Goal: Complete application form

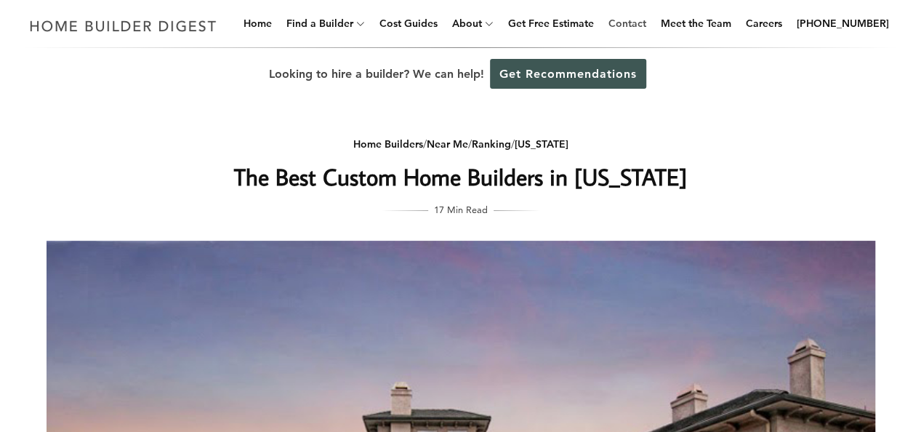
click at [652, 26] on link "Contact" at bounding box center [626, 23] width 49 height 47
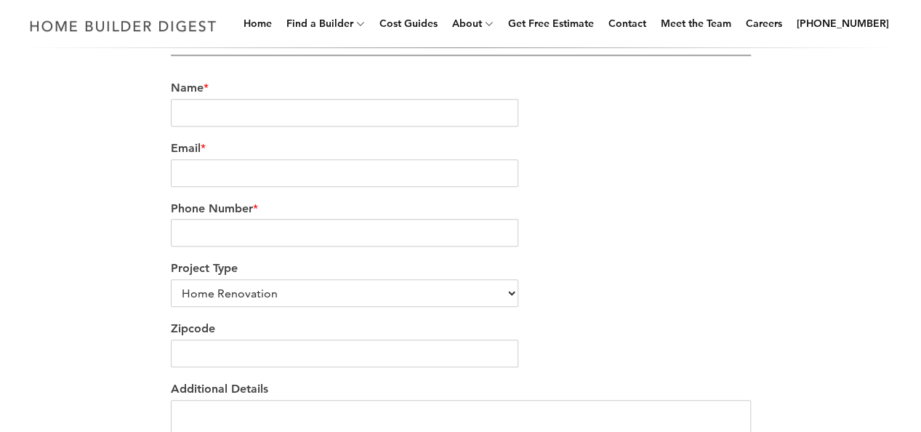
scroll to position [442, 0]
click at [215, 108] on input "Name *" at bounding box center [345, 114] width 348 height 28
type input "[PERSON_NAME]"
type input "[EMAIL_ADDRESS][DOMAIN_NAME]"
type input "5022516399"
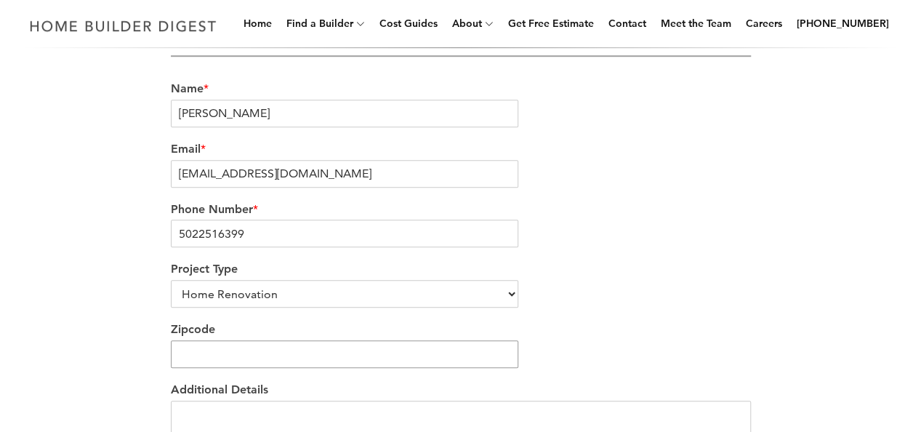
type input "18433"
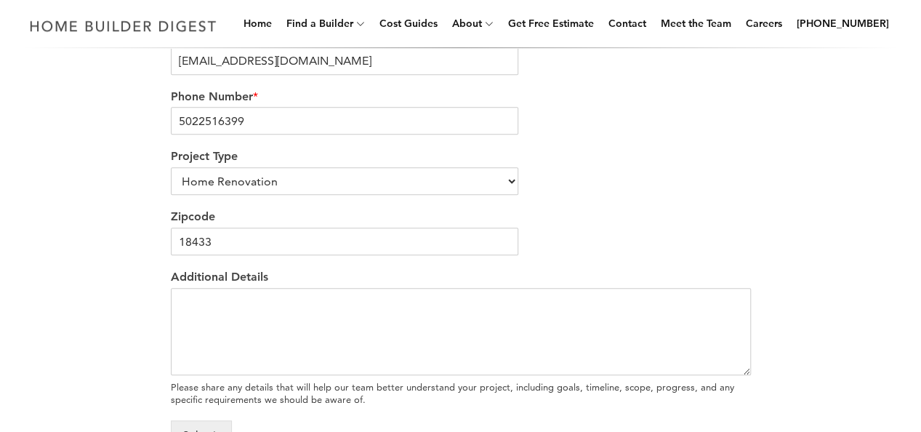
scroll to position [561, 0]
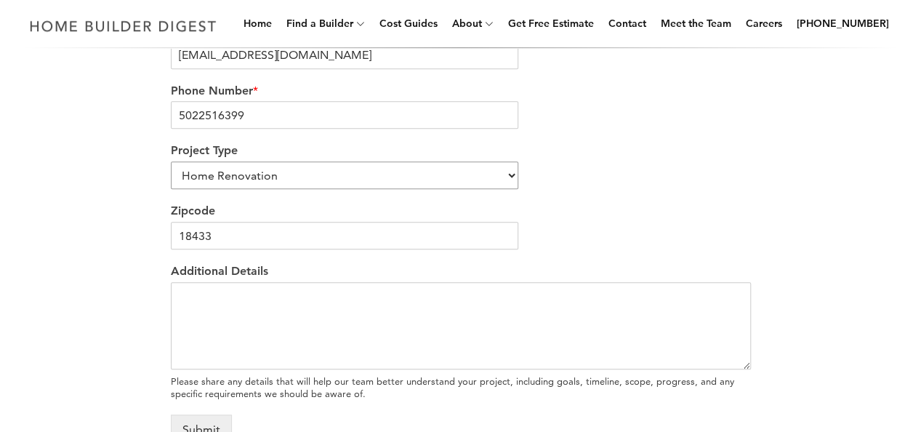
click at [331, 179] on select "Home Renovation Custom Home Builder Commercial Renovation Other" at bounding box center [345, 175] width 348 height 28
select select "Other"
click at [171, 164] on select "Home Renovation Custom Home Builder Commercial Renovation Other" at bounding box center [345, 175] width 348 height 28
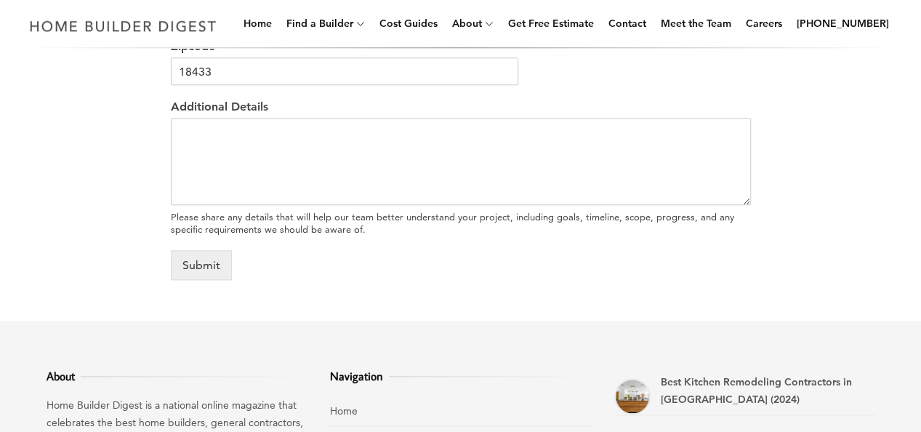
scroll to position [726, 0]
click at [269, 143] on textarea "Additional Details" at bounding box center [461, 160] width 580 height 87
paste textarea "We are in the process of arranging a new build and a separate renovation projec…"
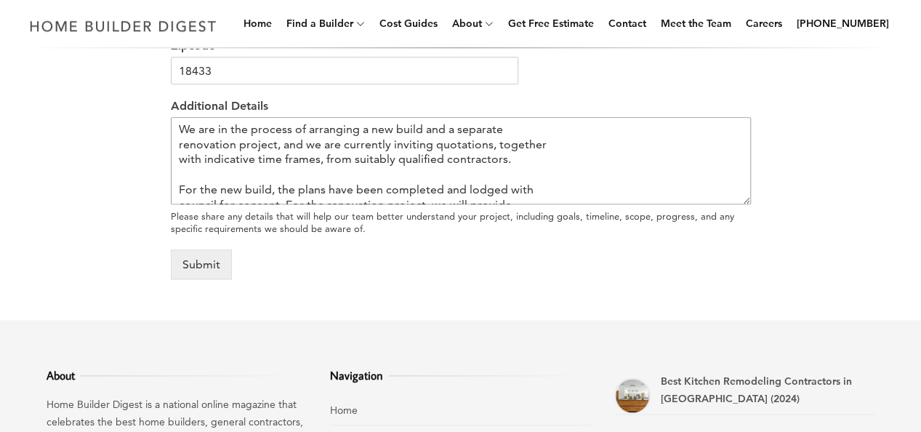
scroll to position [160, 0]
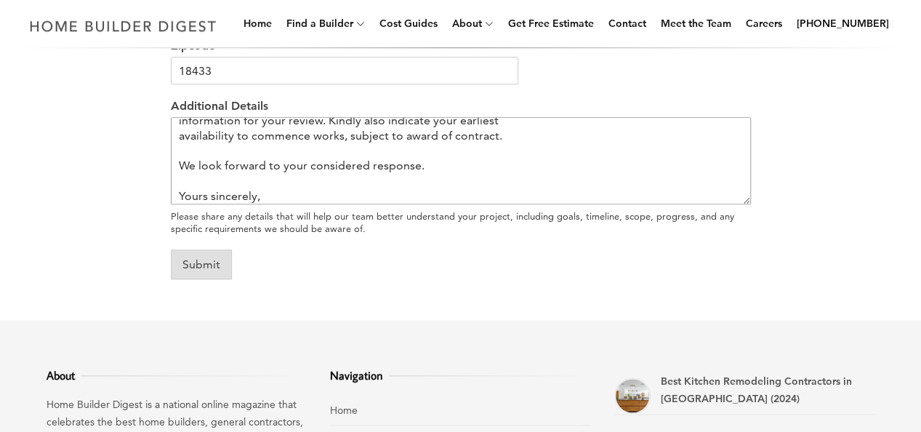
type textarea "We are in the process of arranging a new build and a separate renovation projec…"
click at [199, 271] on button "Submit" at bounding box center [201, 264] width 61 height 30
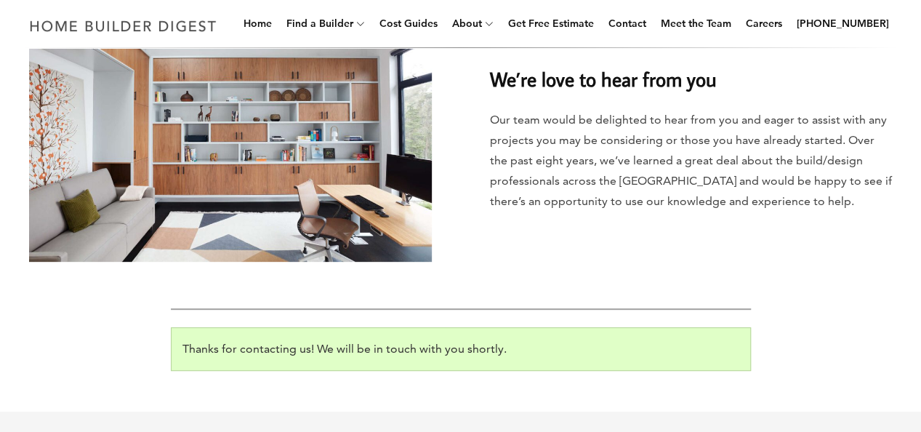
scroll to position [178, 0]
